Goal: Transaction & Acquisition: Subscribe to service/newsletter

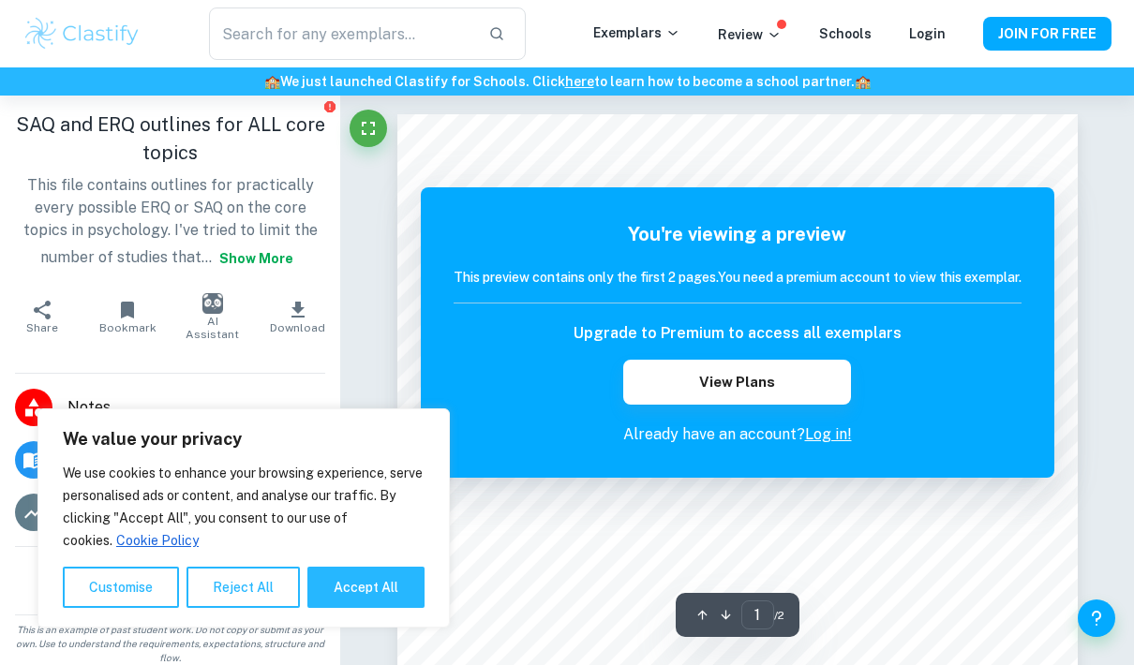
click at [361, 598] on button "Accept All" at bounding box center [365, 587] width 117 height 41
checkbox input "true"
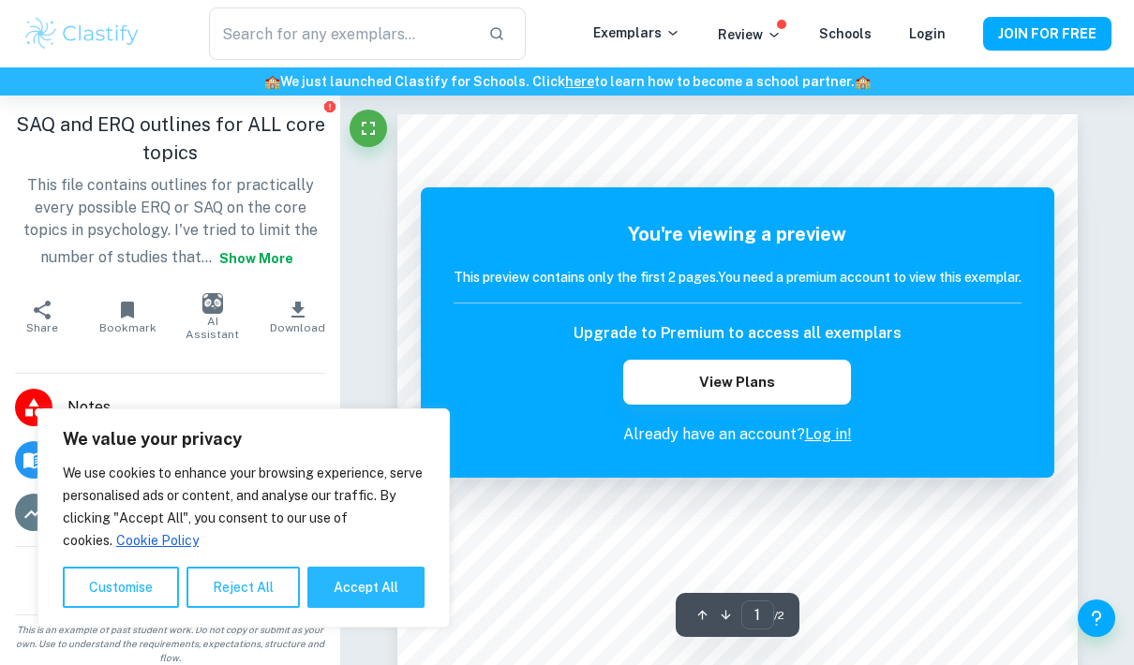
checkbox input "true"
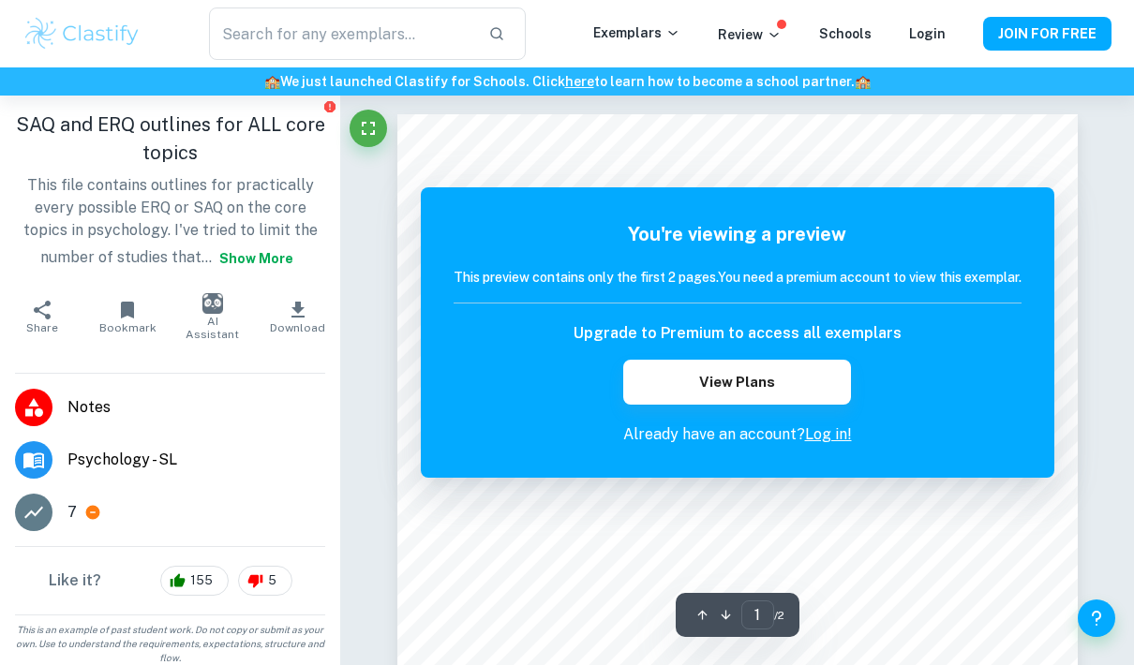
click at [730, 398] on button "View Plans" at bounding box center [736, 382] width 227 height 45
